Goal: Information Seeking & Learning: Learn about a topic

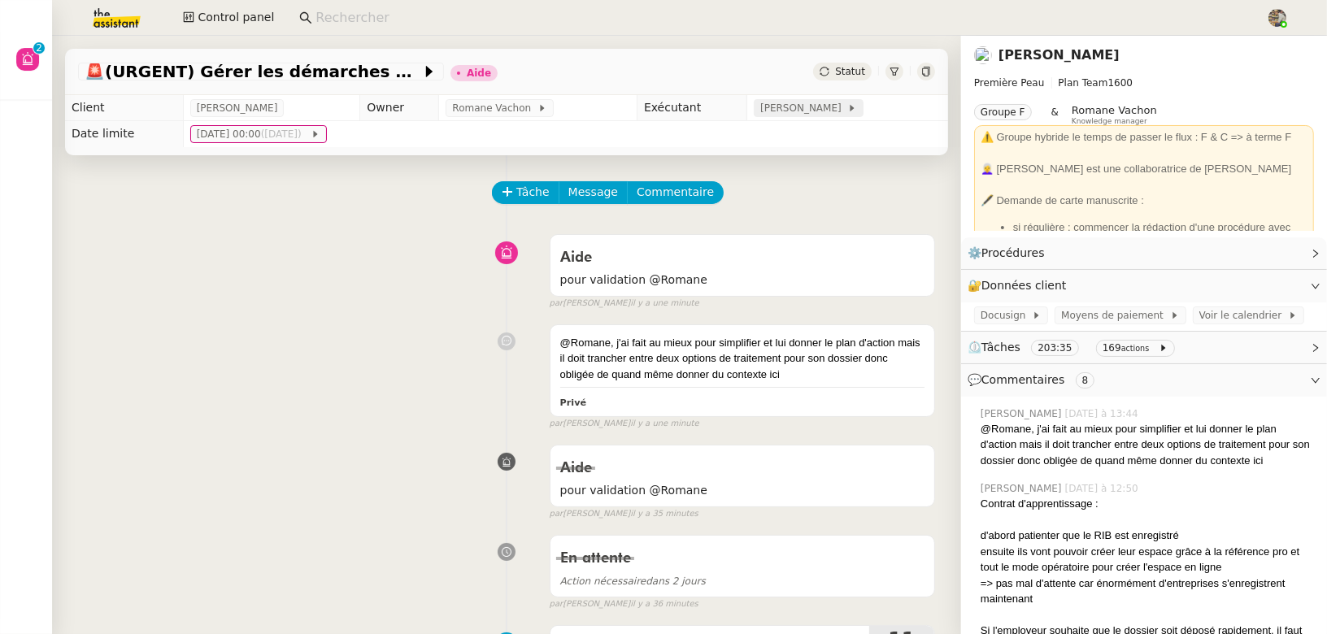
click at [800, 108] on span "[PERSON_NAME]" at bounding box center [804, 108] width 87 height 16
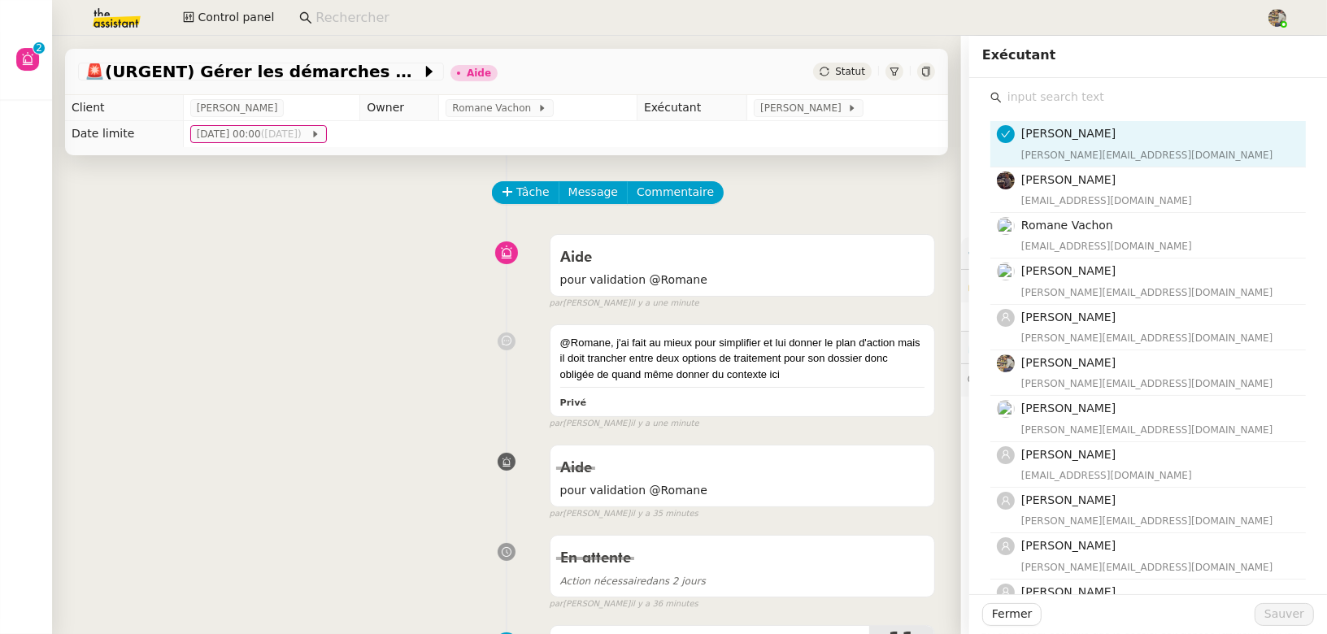
click at [340, 303] on div "Aide pour validation @Romane false par [PERSON_NAME] il y a une minute" at bounding box center [506, 269] width 857 height 84
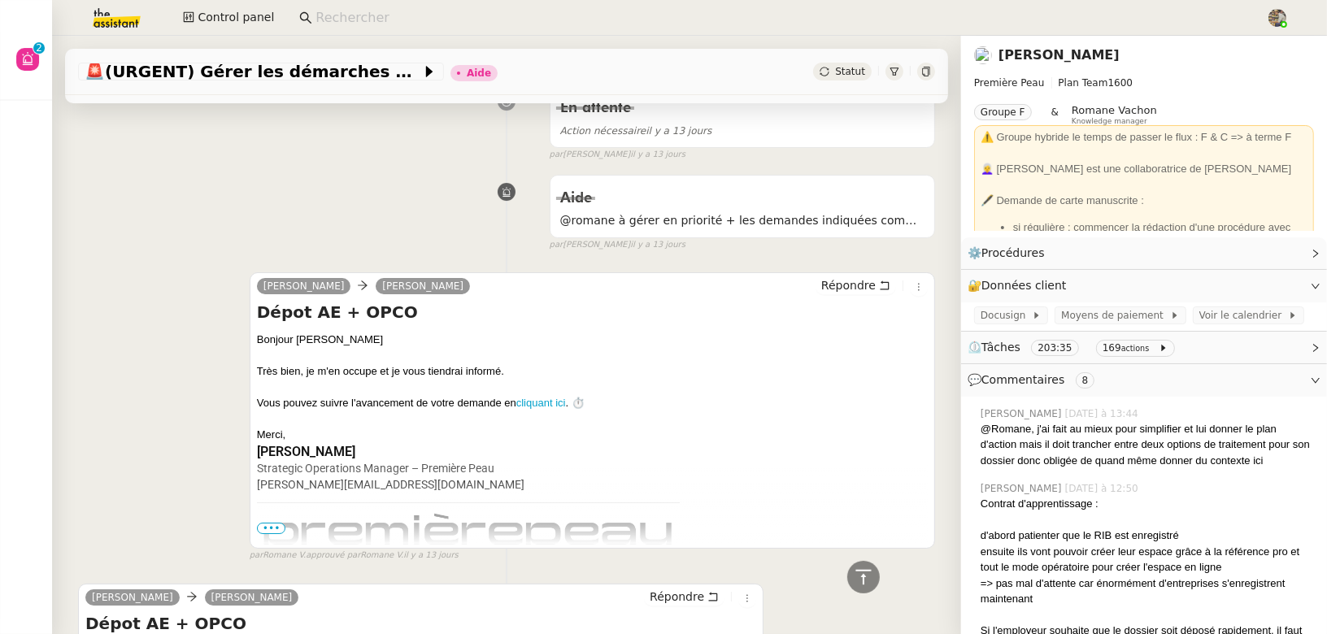
scroll to position [11926, 0]
